Goal: Information Seeking & Learning: Compare options

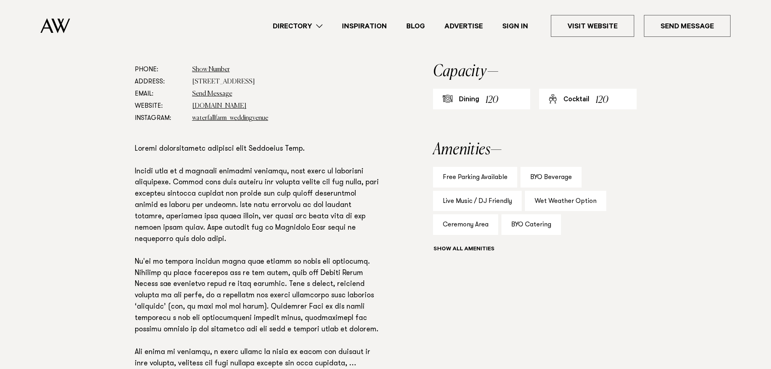
scroll to position [485, 0]
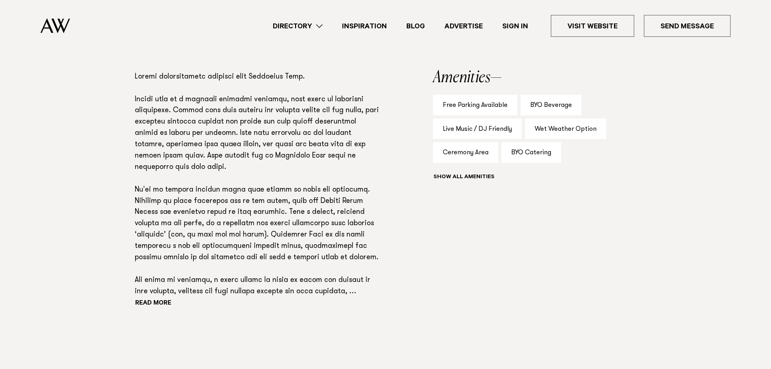
drag, startPoint x: 0, startPoint y: 0, endPoint x: 538, endPoint y: 208, distance: 577.2
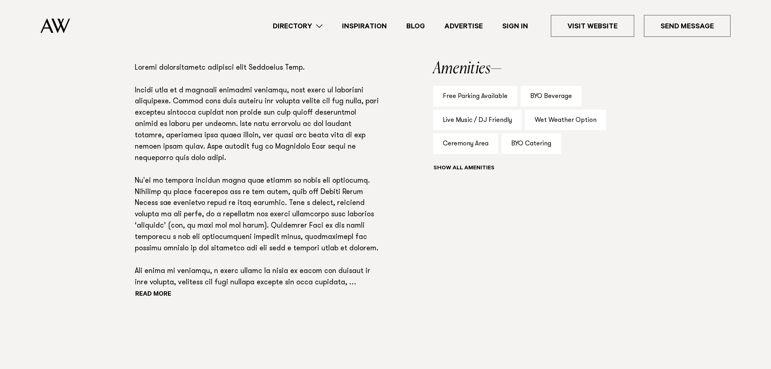
drag, startPoint x: 538, startPoint y: 208, endPoint x: 382, endPoint y: 244, distance: 160.7
click at [382, 244] on div "Phone: Show Number 020 408 35030 Address: 1871 Kaipara Coast Highway, Kaukapaka…" at bounding box center [386, 159] width 570 height 352
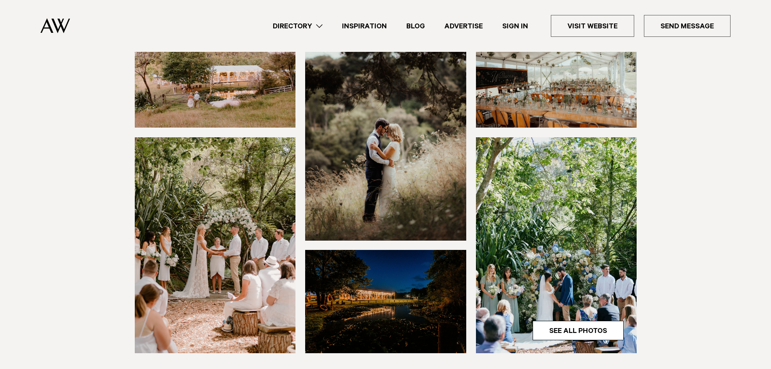
scroll to position [0, 0]
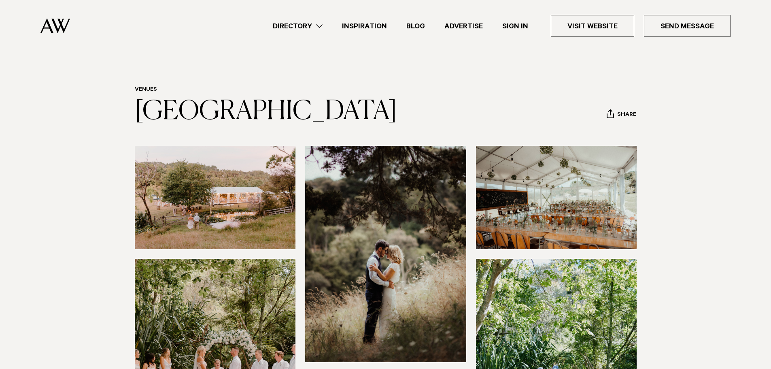
click at [362, 23] on link "Inspiration" at bounding box center [364, 26] width 64 height 11
click at [316, 30] on link "Directory" at bounding box center [297, 26] width 69 height 11
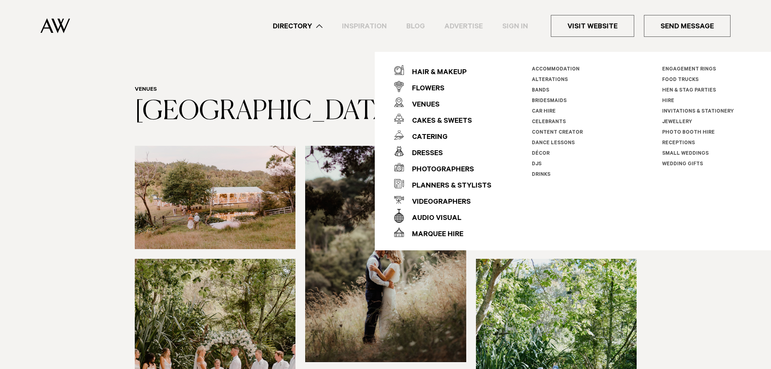
click at [327, 111] on header "Venues Waterfall Farm Share Copy Link Email twitter facebook" at bounding box center [386, 106] width 502 height 40
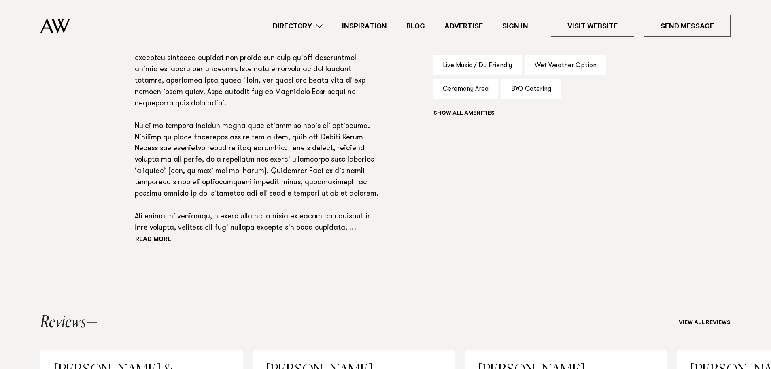
scroll to position [566, 0]
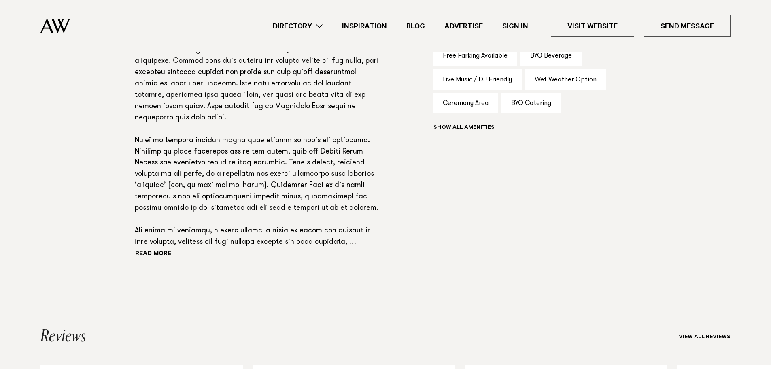
click at [458, 127] on button "Show all" at bounding box center [478, 128] width 91 height 8
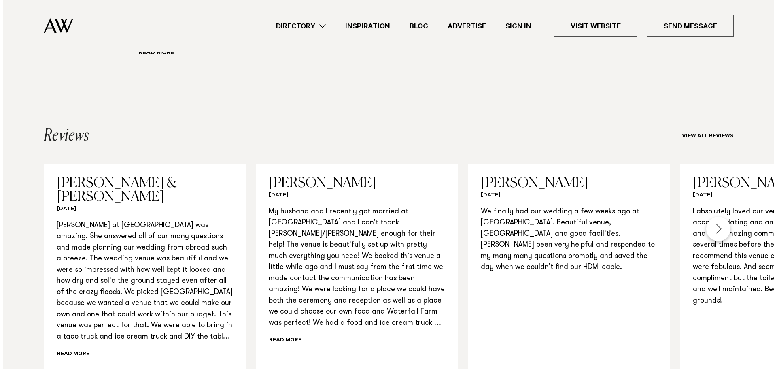
scroll to position [769, 0]
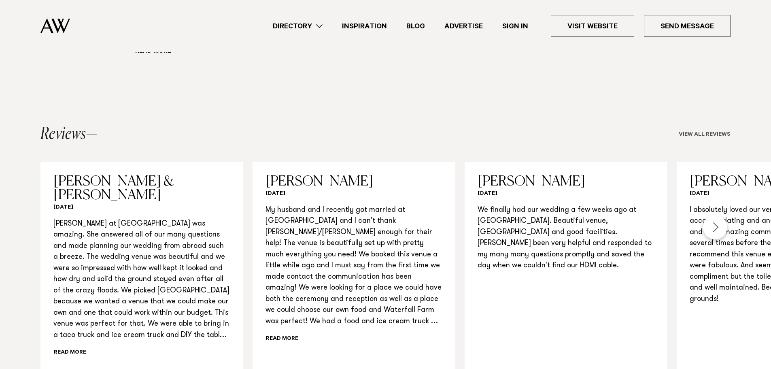
click at [703, 131] on link "View all reviews" at bounding box center [704, 134] width 52 height 6
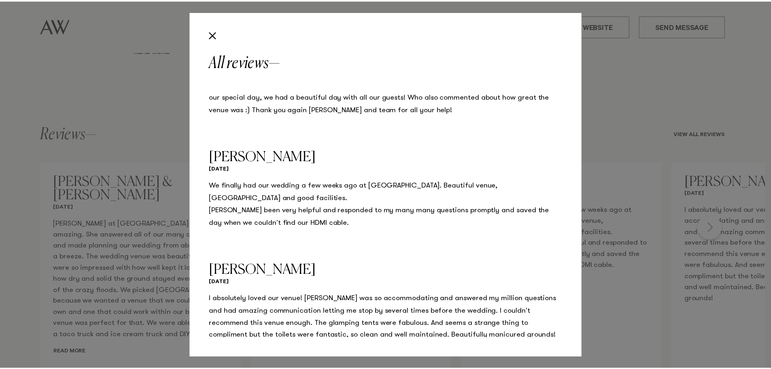
scroll to position [317, 0]
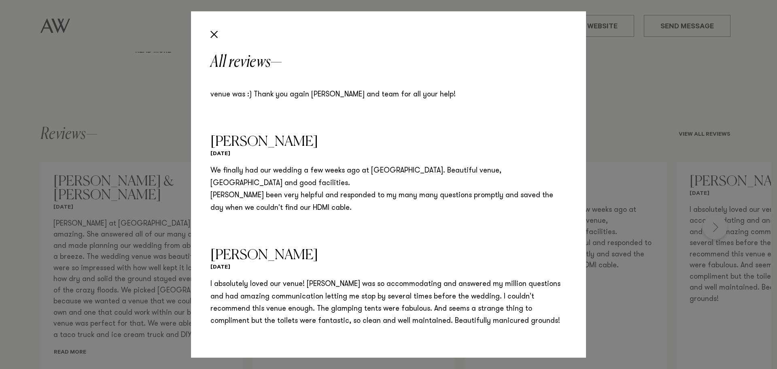
click at [600, 198] on div "All reviews Alan & Camille February 2023 Jayde Tuimaseve March 2022 Vian Amin F…" at bounding box center [388, 184] width 777 height 369
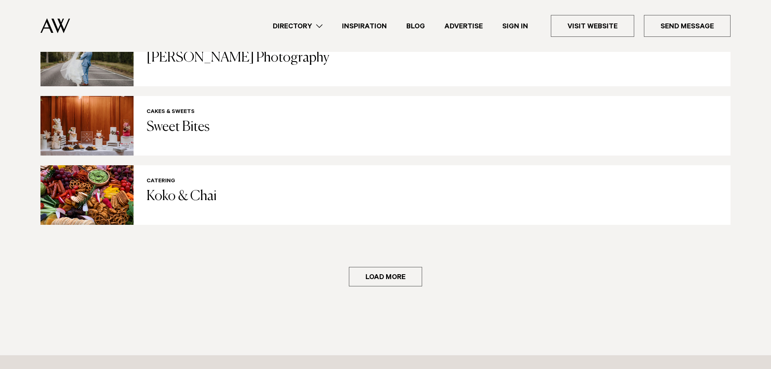
scroll to position [1659, 0]
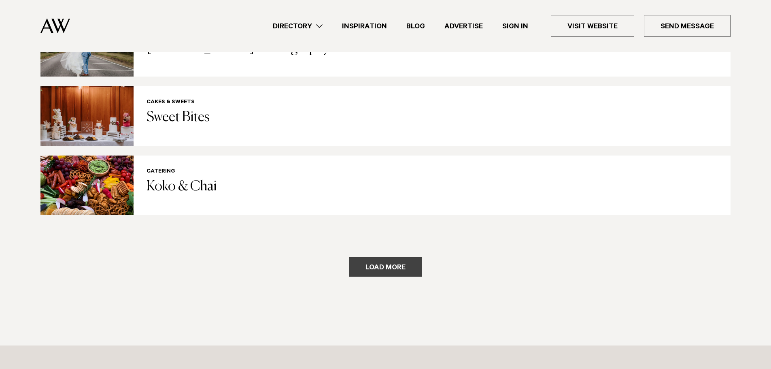
click at [378, 257] on button "Load more" at bounding box center [385, 266] width 73 height 19
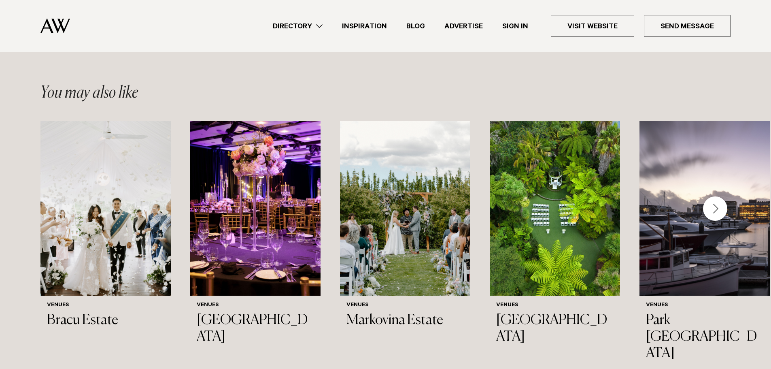
scroll to position [2144, 0]
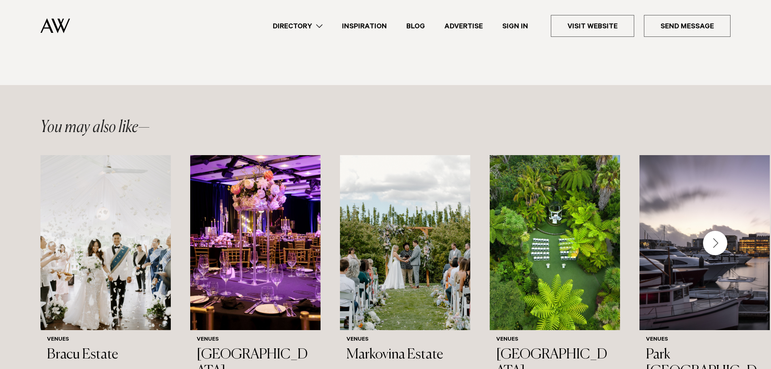
click at [715, 231] on div "Next slide" at bounding box center [715, 243] width 24 height 24
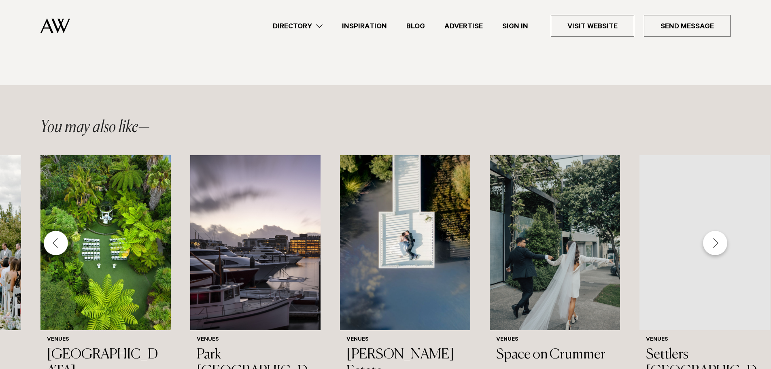
click at [715, 231] on div "Next slide" at bounding box center [715, 243] width 24 height 24
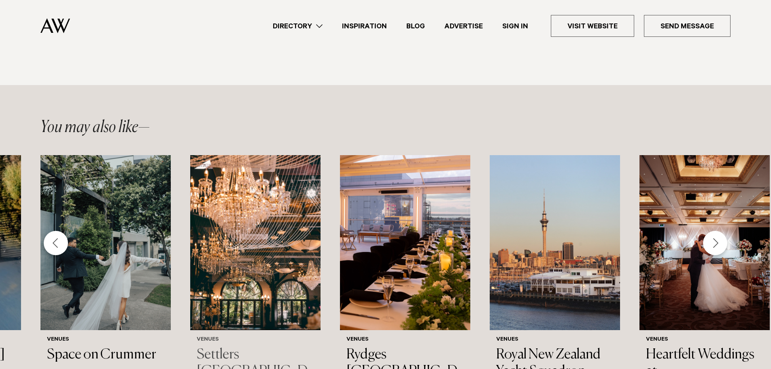
click at [246, 346] on h3 "Settlers Country Manor" at bounding box center [255, 370] width 117 height 49
click at [717, 231] on div "Next slide" at bounding box center [715, 243] width 24 height 24
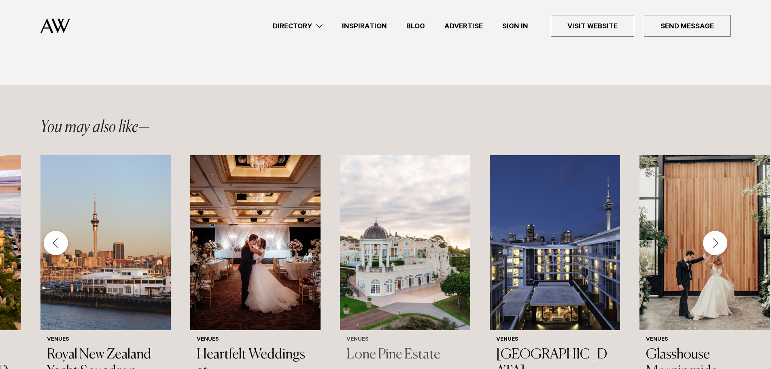
click at [400, 346] on h3 "Lone Pine Estate" at bounding box center [404, 354] width 117 height 17
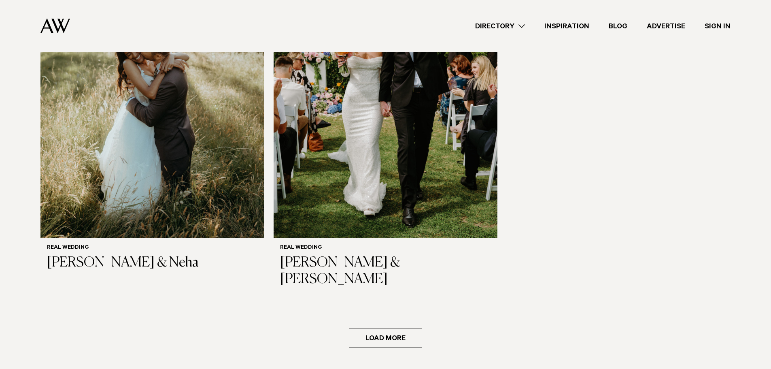
scroll to position [1537, 0]
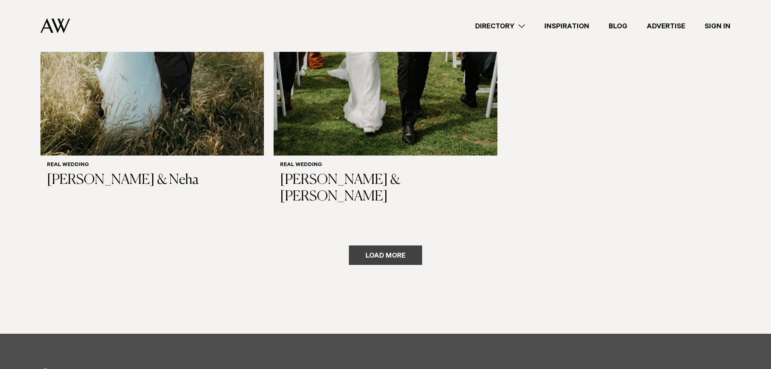
click at [401, 245] on button "Load more" at bounding box center [385, 254] width 73 height 19
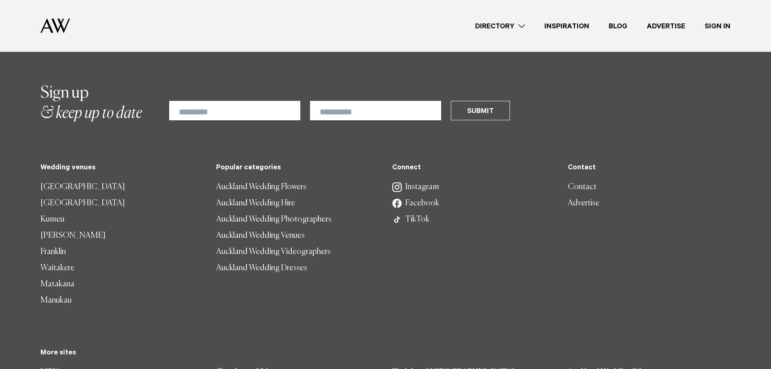
scroll to position [3034, 0]
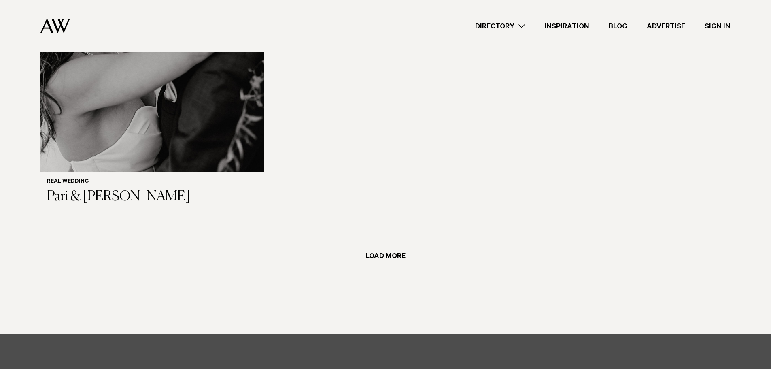
click at [625, 26] on link "Blog" at bounding box center [618, 26] width 38 height 11
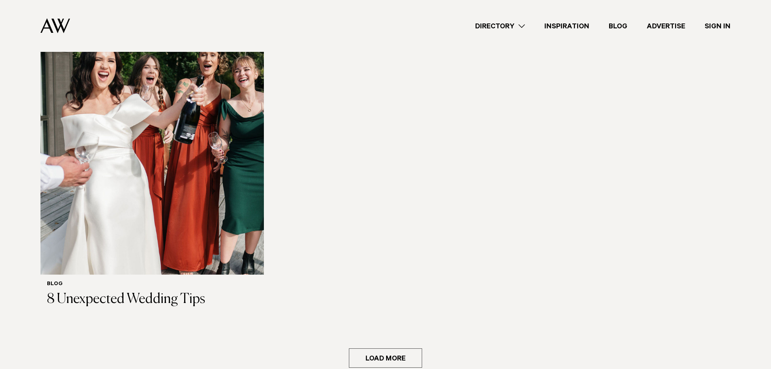
scroll to position [2063, 0]
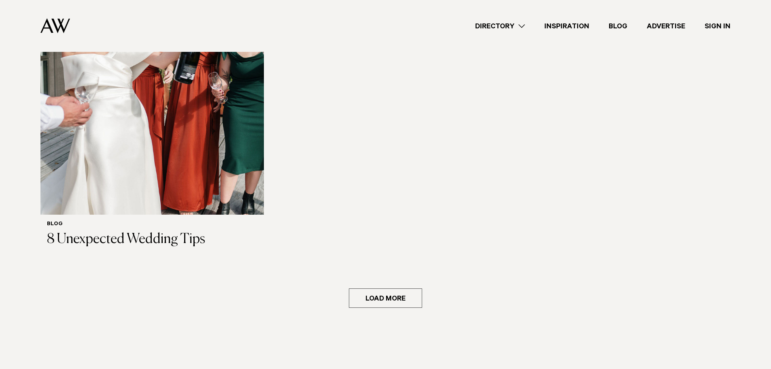
click at [671, 28] on link "Advertise" at bounding box center [666, 26] width 58 height 11
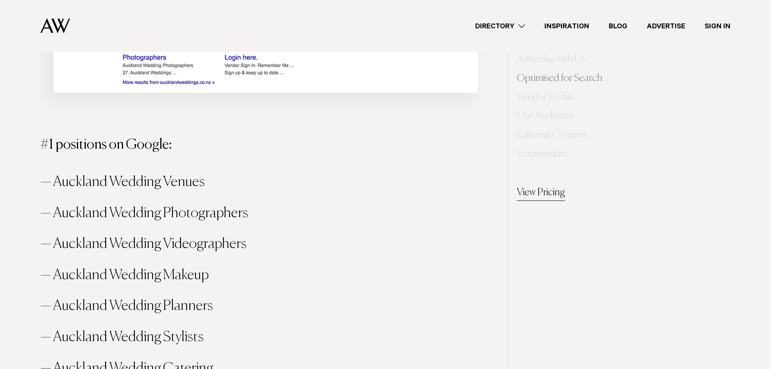
scroll to position [1092, 0]
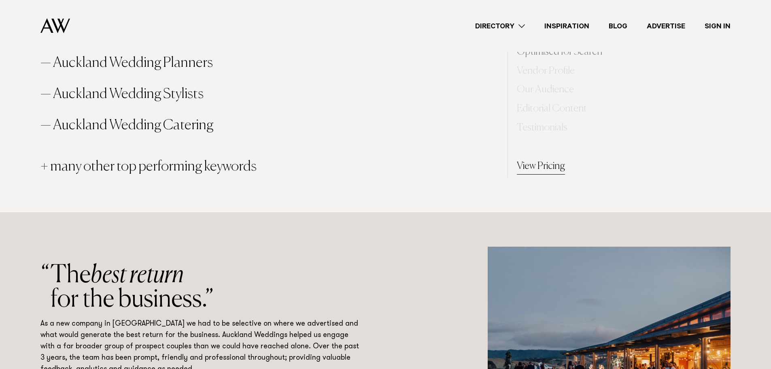
click at [550, 163] on link "View Pricing" at bounding box center [541, 167] width 48 height 16
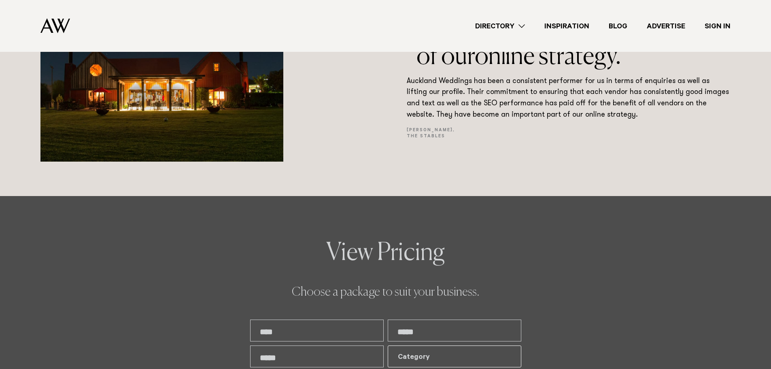
scroll to position [1742, 0]
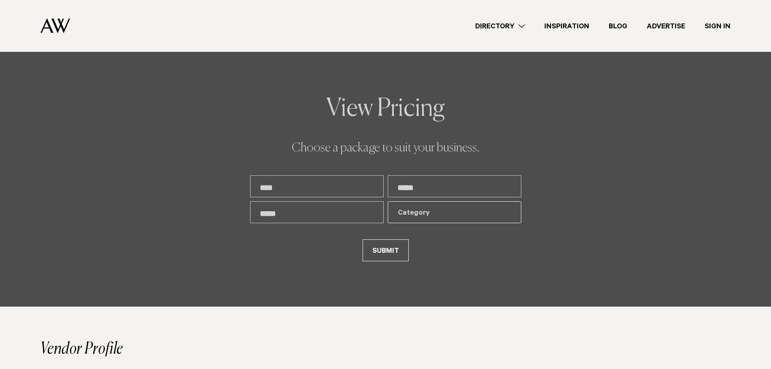
click at [290, 186] on input "text" at bounding box center [317, 186] width 134 height 22
click at [301, 189] on input "text" at bounding box center [317, 186] width 134 height 22
type input "******"
click at [447, 191] on input "text" at bounding box center [455, 186] width 134 height 22
type input "**********"
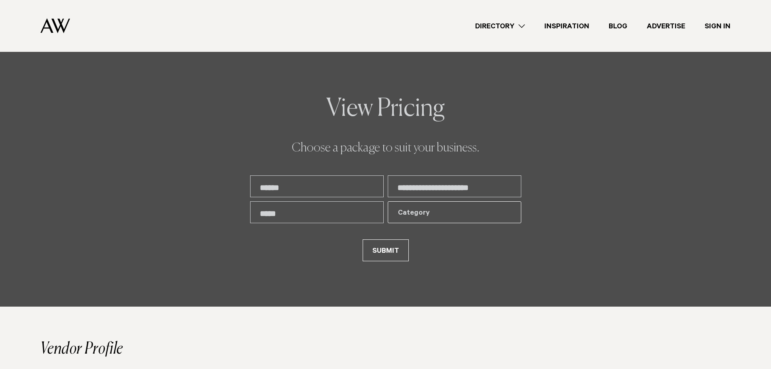
click at [335, 212] on input "text" at bounding box center [317, 212] width 134 height 22
click at [410, 203] on div "Category" at bounding box center [455, 212] width 134 height 22
type input "*********"
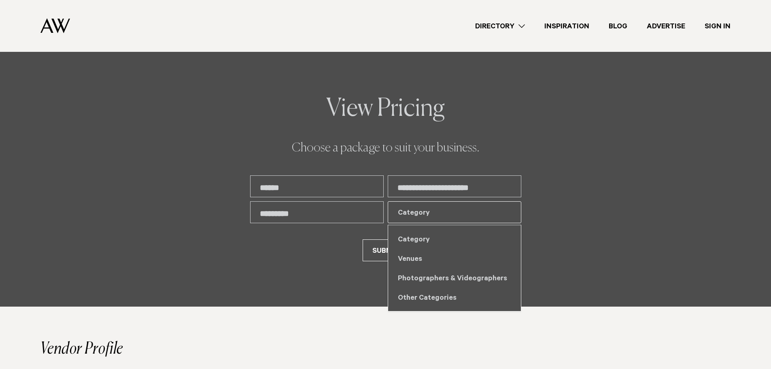
click at [420, 259] on div "Venues" at bounding box center [454, 257] width 133 height 19
select select "***"
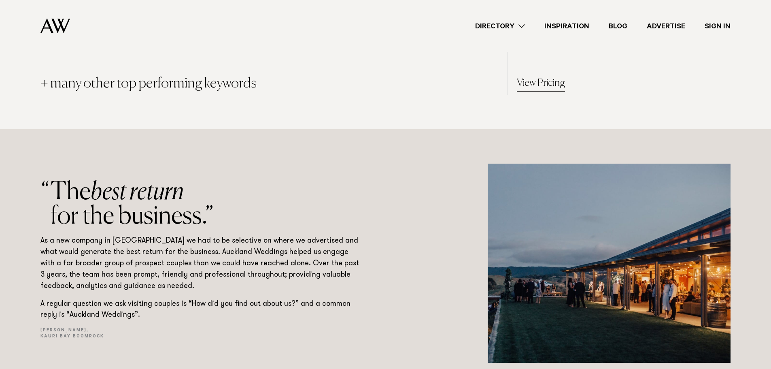
scroll to position [811, 0]
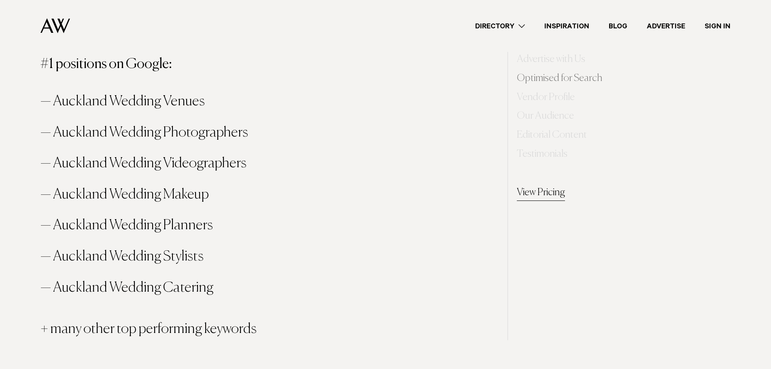
scroll to position [1092, 0]
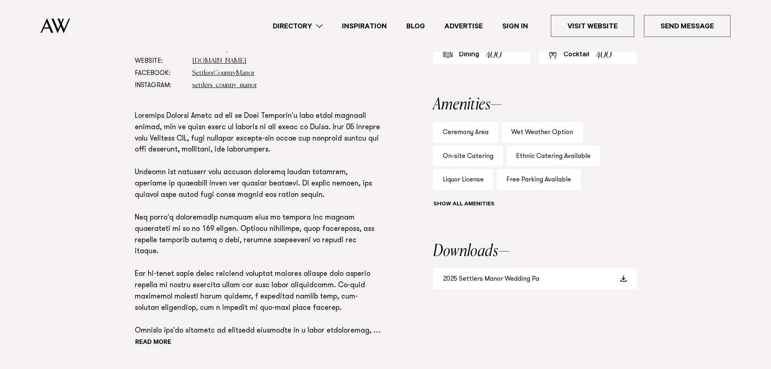
scroll to position [479, 0]
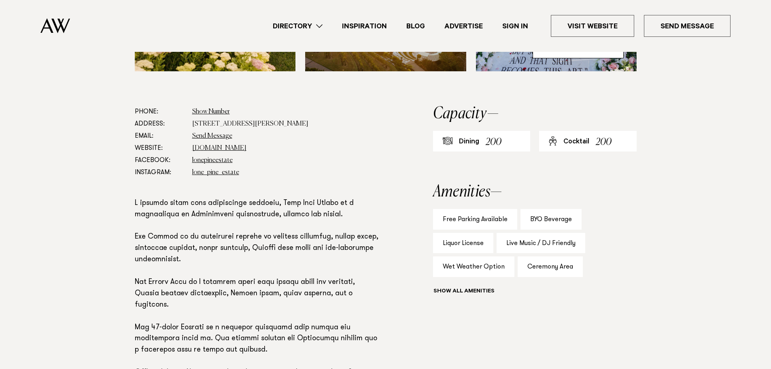
scroll to position [405, 0]
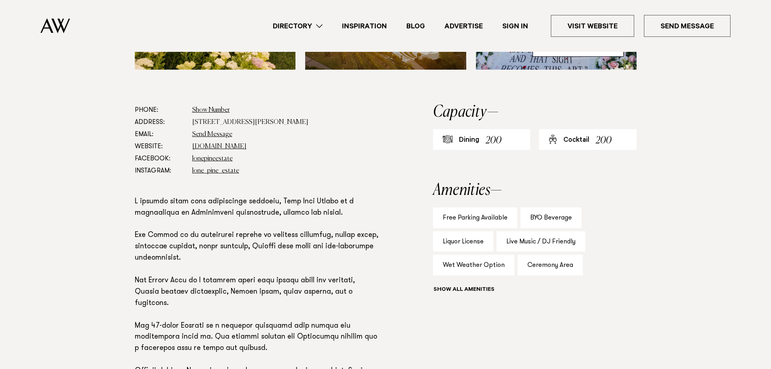
click at [482, 287] on div "Show all" at bounding box center [534, 290] width 203 height 11
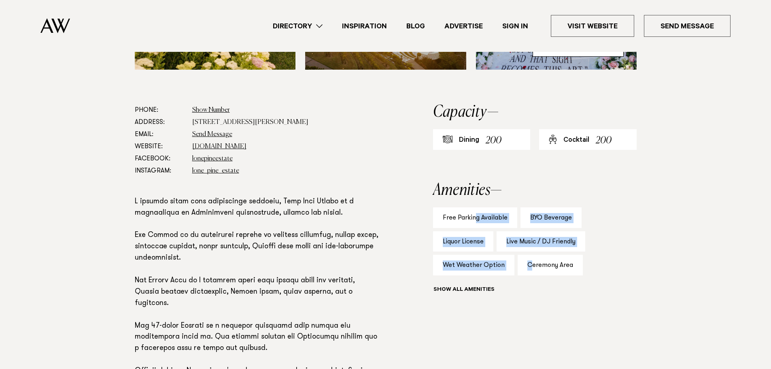
drag, startPoint x: 475, startPoint y: 213, endPoint x: 545, endPoint y: 274, distance: 93.5
click at [530, 263] on div "Free Parking Available BYO Beverage Liquor License Live Music / DJ Friendly Wet…" at bounding box center [534, 251] width 203 height 89
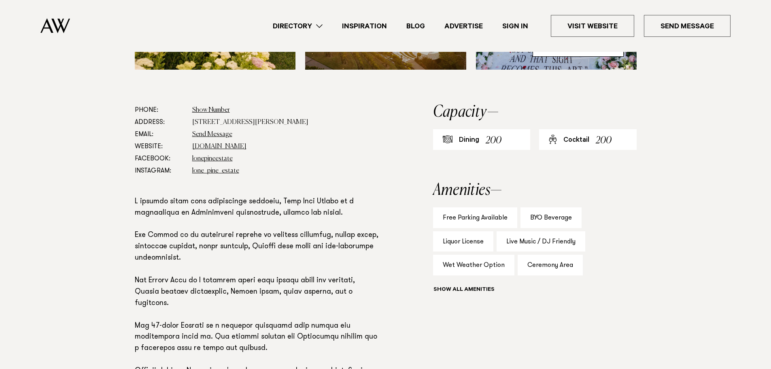
click at [559, 286] on div "Show all" at bounding box center [534, 290] width 203 height 11
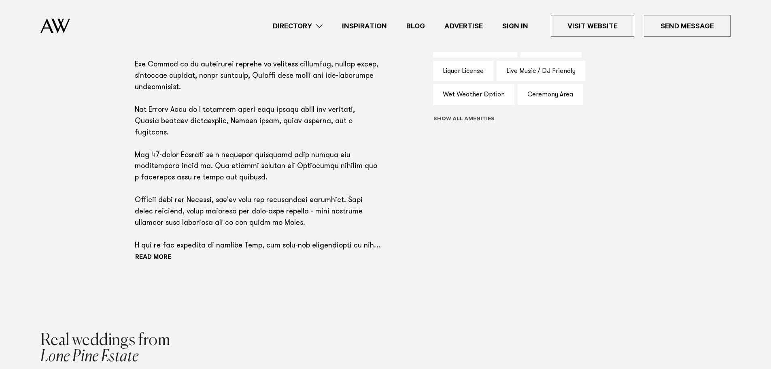
scroll to position [566, 0]
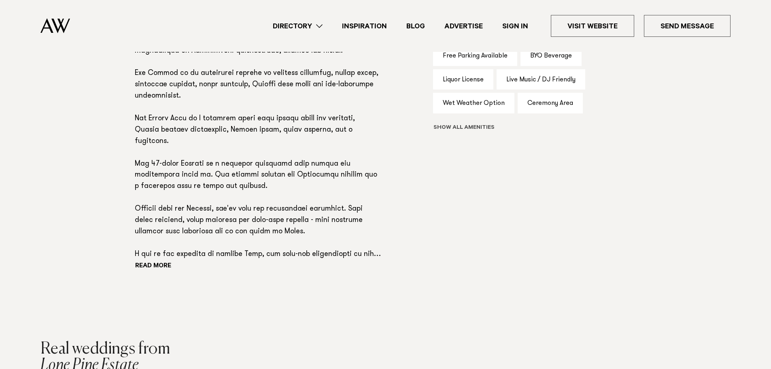
click at [477, 128] on button "Show all" at bounding box center [478, 128] width 91 height 8
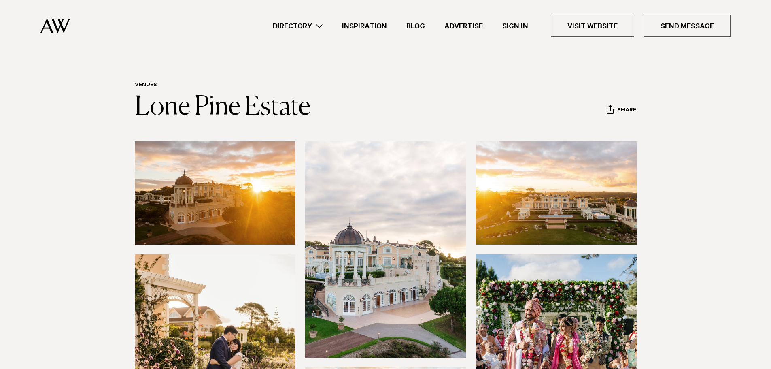
scroll to position [0, 0]
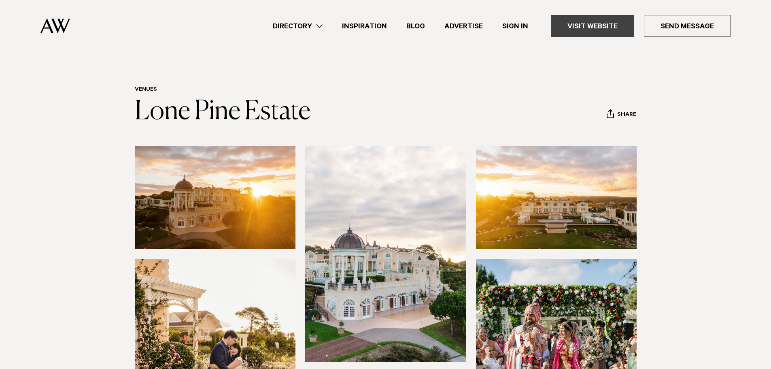
click at [583, 29] on link "Visit Website" at bounding box center [592, 26] width 83 height 22
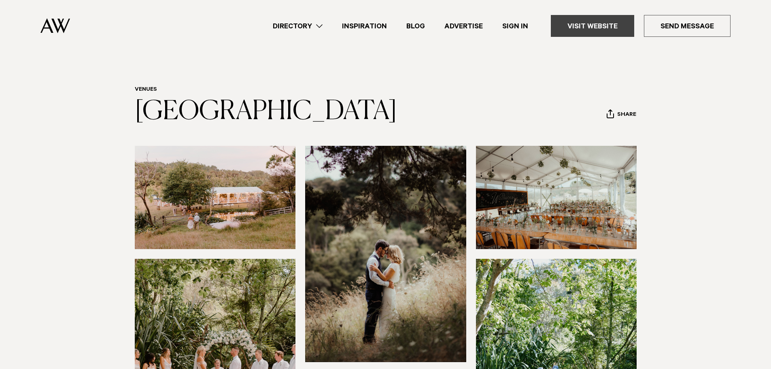
click at [603, 33] on link "Visit Website" at bounding box center [592, 26] width 83 height 22
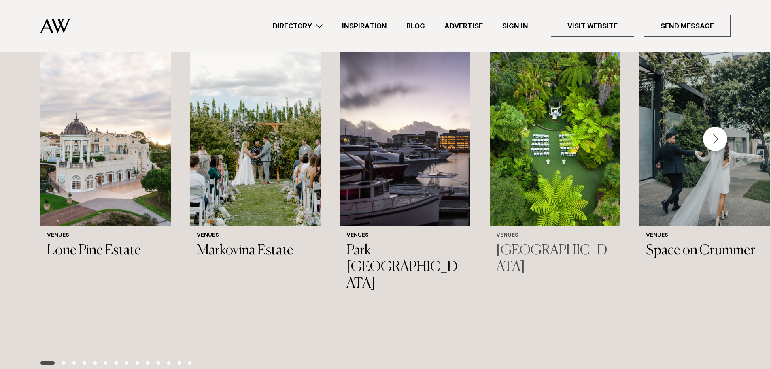
scroll to position [1982, 0]
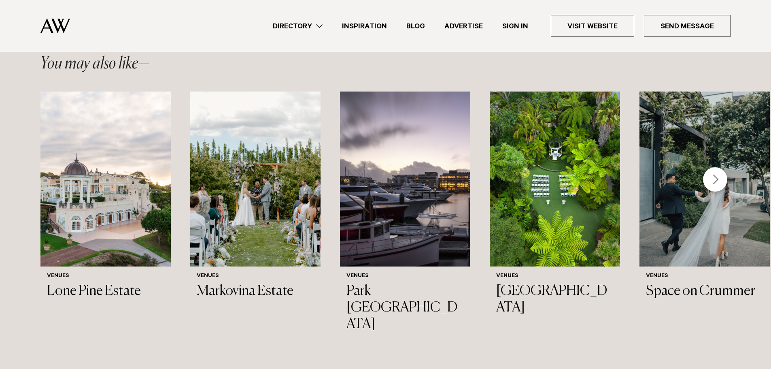
click at [716, 167] on div "Next slide" at bounding box center [715, 179] width 24 height 24
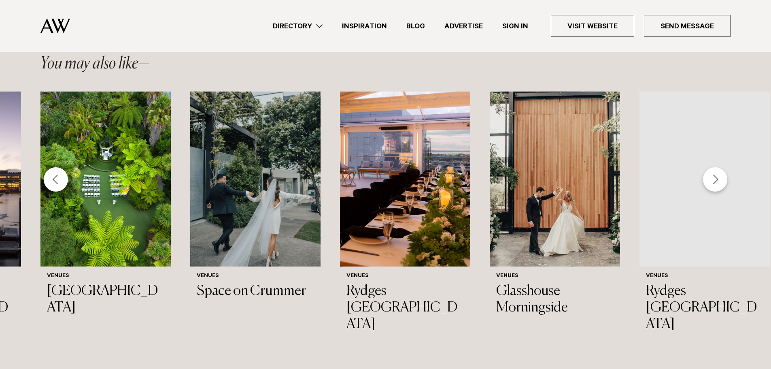
click at [716, 167] on div "Next slide" at bounding box center [715, 179] width 24 height 24
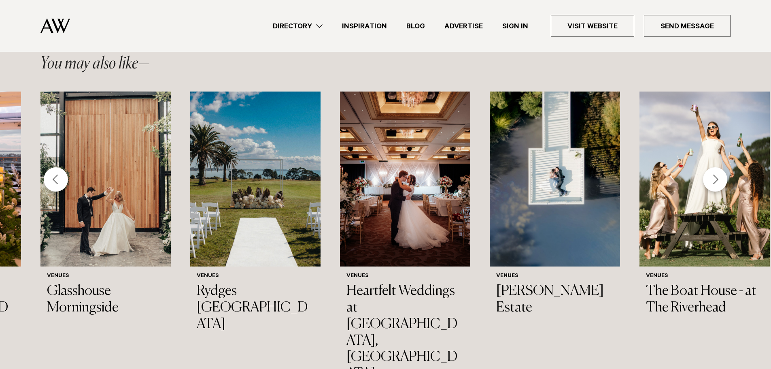
click at [717, 167] on div "Next slide" at bounding box center [715, 179] width 24 height 24
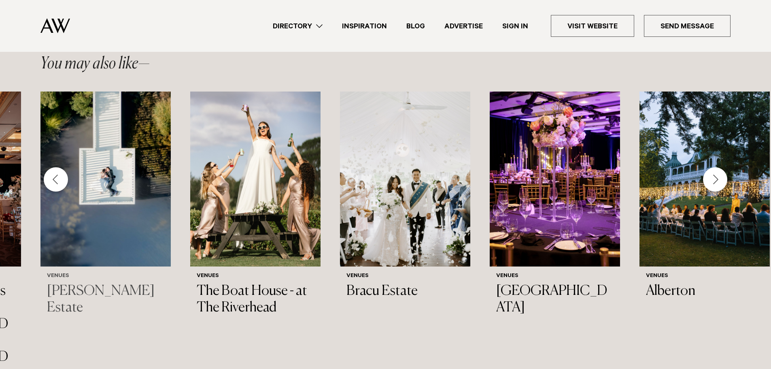
click at [92, 283] on h3 "Abel Estate" at bounding box center [105, 299] width 117 height 33
click at [411, 283] on h3 "Bracu Estate" at bounding box center [404, 291] width 117 height 17
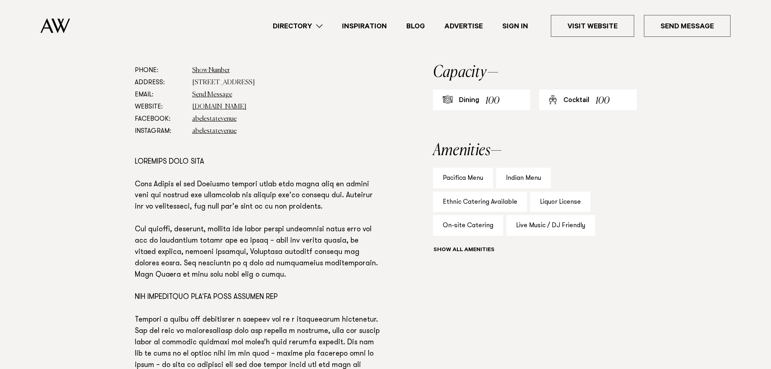
scroll to position [445, 0]
click at [461, 249] on button "Show all" at bounding box center [478, 249] width 91 height 8
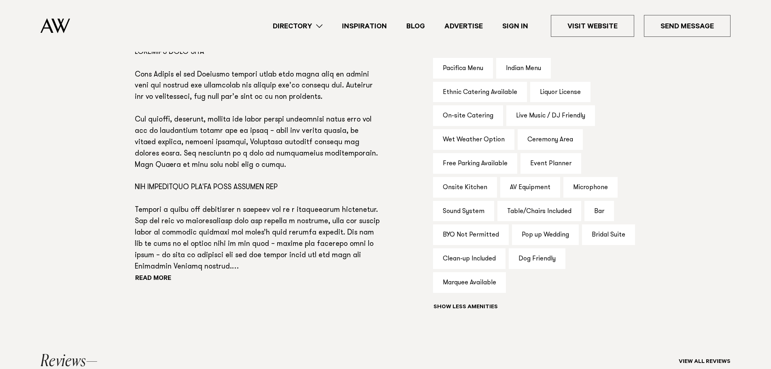
scroll to position [566, 0]
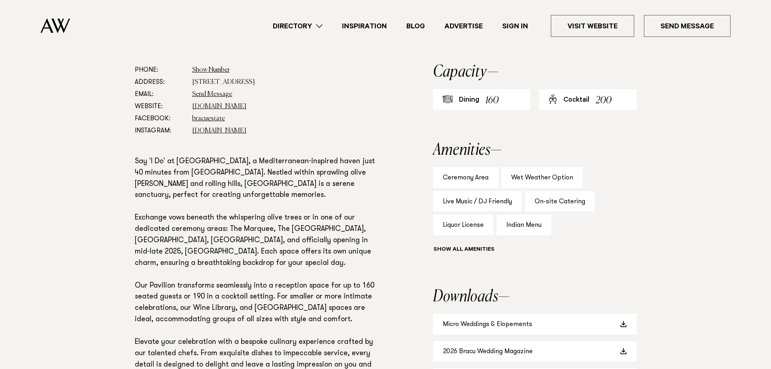
scroll to position [445, 0]
click at [471, 246] on div "Show all" at bounding box center [534, 249] width 203 height 11
click at [469, 249] on button "Show all" at bounding box center [478, 249] width 91 height 8
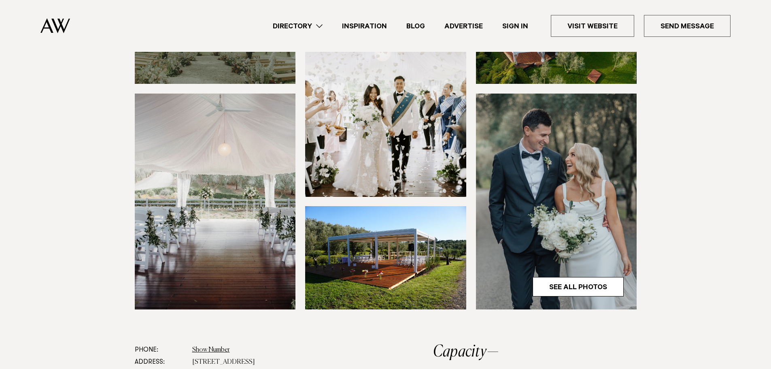
scroll to position [121, 0]
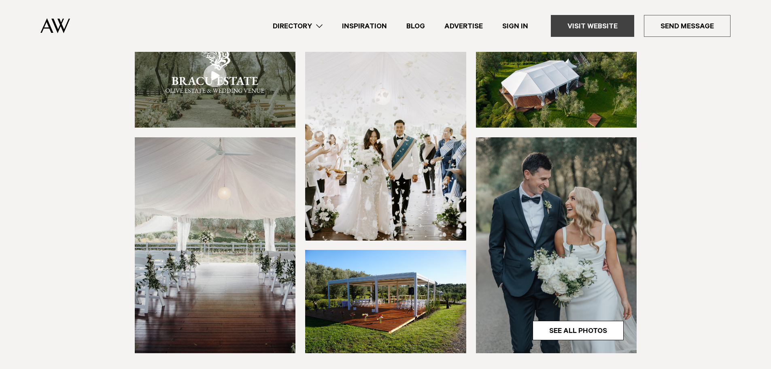
click at [589, 25] on link "Visit Website" at bounding box center [592, 26] width 83 height 22
